Goal: Navigation & Orientation: Find specific page/section

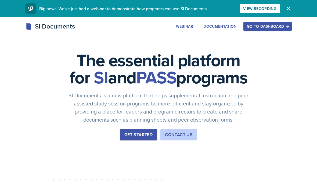
click at [258, 27] on div "Go to Dashboard" at bounding box center [267, 26] width 41 height 4
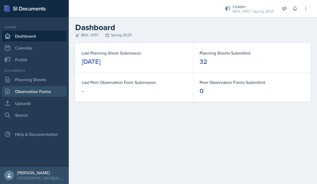
click at [44, 93] on link "Observation Forms" at bounding box center [34, 91] width 65 height 11
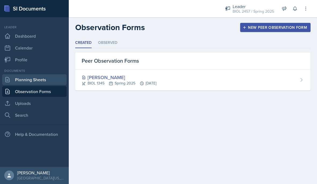
click at [36, 81] on link "Planning Sheets" at bounding box center [34, 79] width 65 height 11
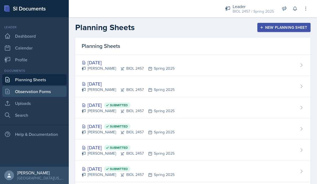
click at [39, 90] on link "Observation Forms" at bounding box center [34, 91] width 65 height 11
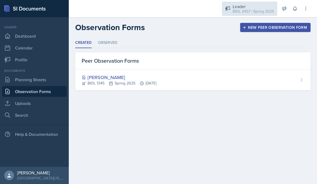
click at [254, 16] on div "Leader BIOL 2457 / Spring 2025" at bounding box center [249, 9] width 55 height 14
click at [263, 10] on div "BIOL 2457 / Spring 2025" at bounding box center [253, 12] width 41 height 6
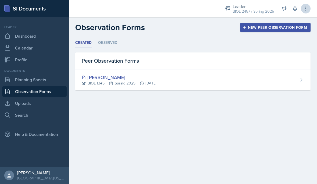
click at [309, 8] on button at bounding box center [306, 9] width 10 height 10
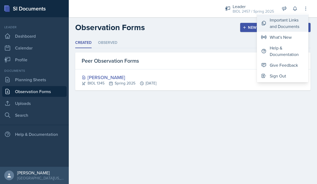
click at [289, 25] on div "Important Links and Documents" at bounding box center [287, 23] width 34 height 13
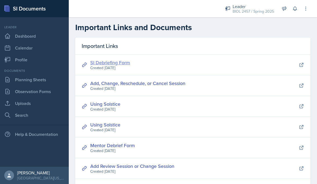
click at [116, 60] on link "SI Debriefing Form" at bounding box center [110, 62] width 40 height 7
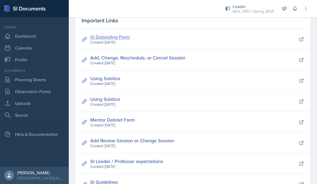
scroll to position [26, 0]
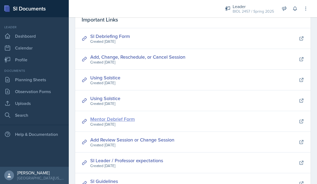
click at [120, 121] on link "Mentor Debrief Form" at bounding box center [112, 119] width 45 height 7
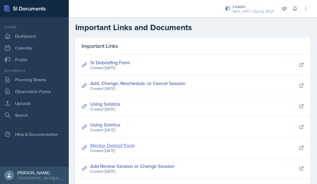
scroll to position [0, 0]
